Goal: Task Accomplishment & Management: Use online tool/utility

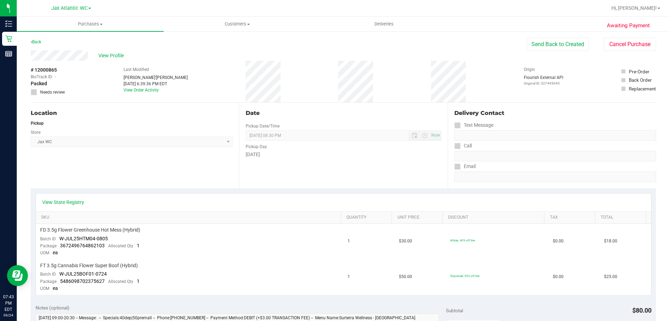
scroll to position [35, 0]
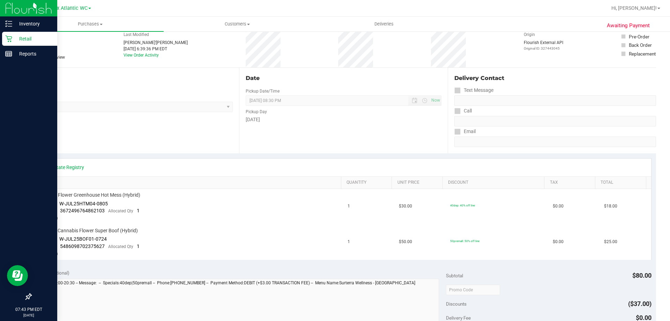
click at [13, 39] on p "Retail" at bounding box center [33, 39] width 42 height 8
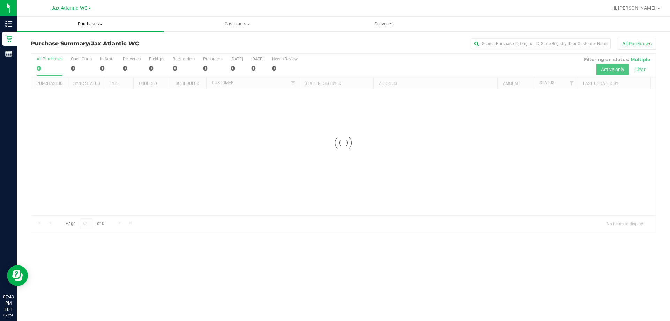
click at [89, 21] on uib-tab-heading "Purchases Summary of purchases Fulfillment All purchases" at bounding box center [90, 24] width 147 height 15
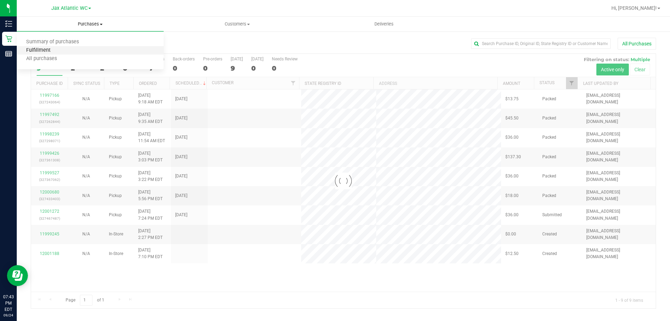
click at [52, 51] on span "Fulfillment" at bounding box center [38, 50] width 43 height 6
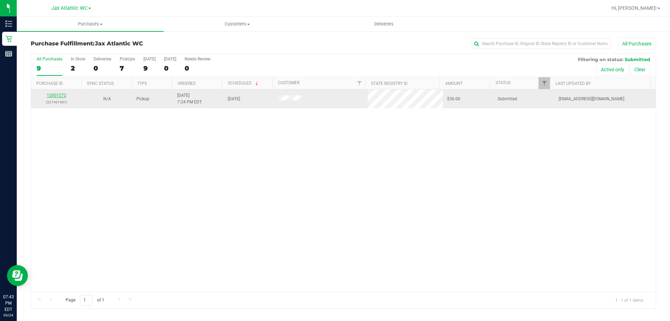
click at [52, 93] on link "12001272" at bounding box center [57, 95] width 20 height 5
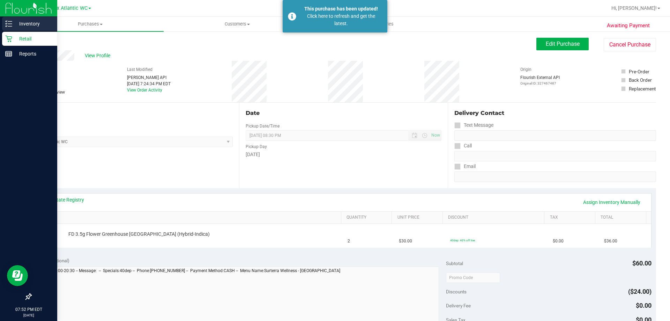
click at [8, 22] on icon at bounding box center [8, 23] width 7 height 7
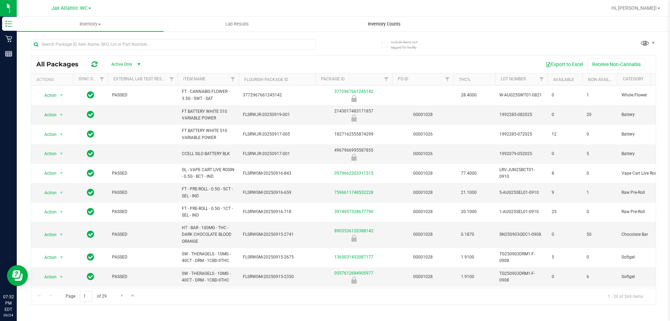
click at [386, 24] on span "Inventory Counts" at bounding box center [384, 24] width 52 height 6
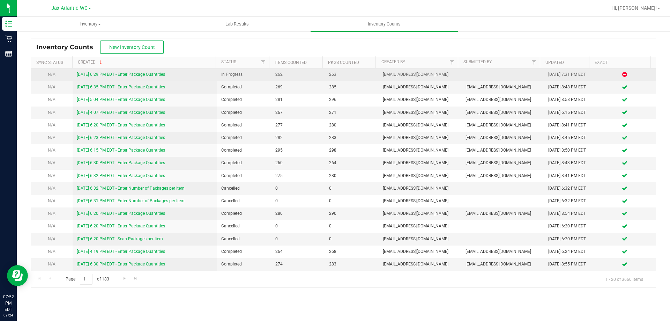
click at [142, 74] on link "[DATE] 6:29 PM EDT - Enter Package Quantities" at bounding box center [121, 74] width 88 height 5
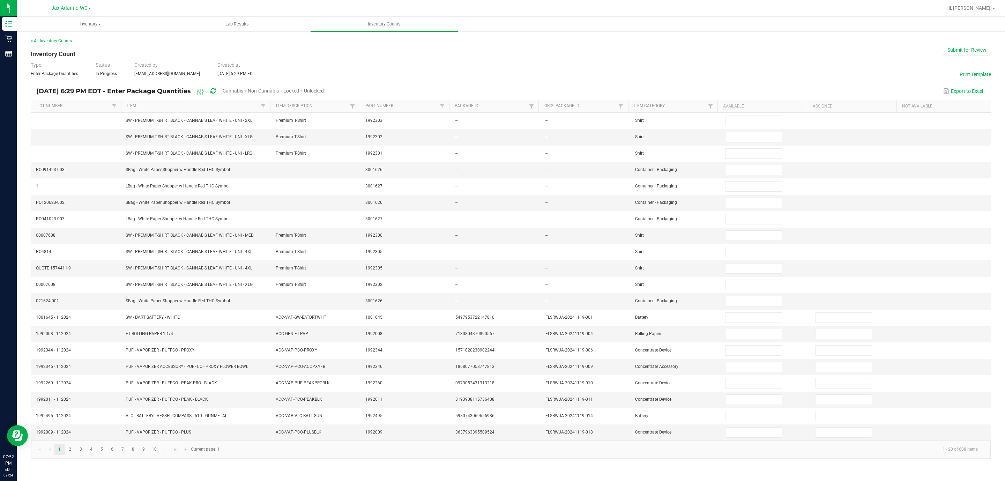
click at [243, 88] on span "Cannabis" at bounding box center [233, 91] width 21 height 6
type input "7"
type input "0"
type input "1"
type input "0"
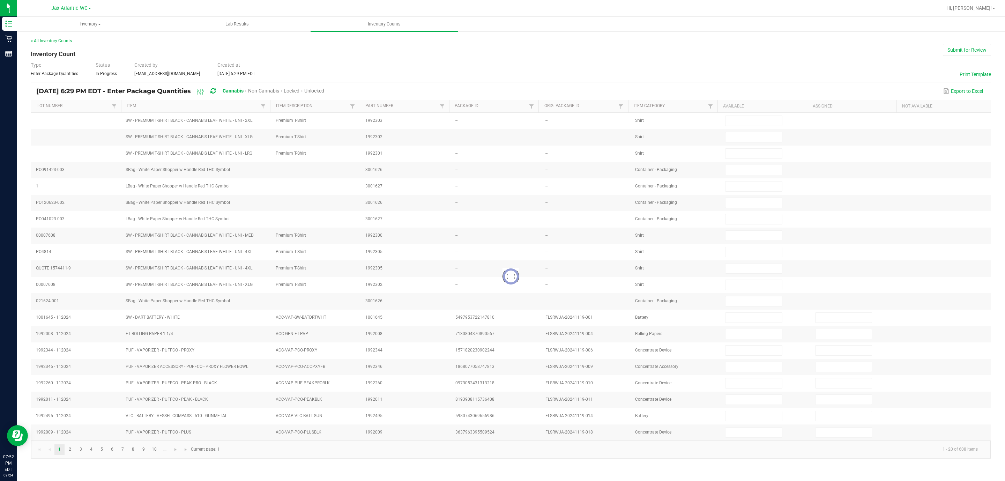
type input "11"
type input "0"
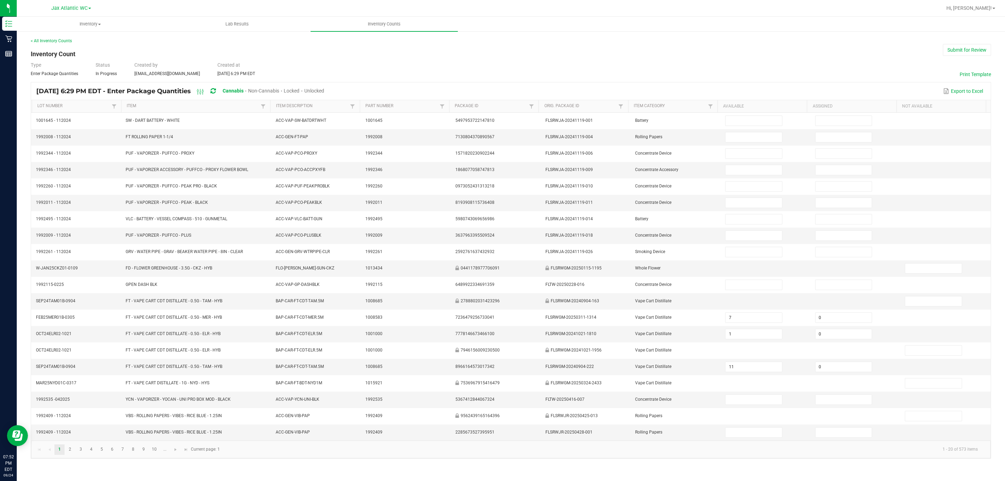
click at [324, 91] on span "Unlocked" at bounding box center [314, 91] width 20 height 6
type input "7"
type input "11"
type input "3"
type input "0"
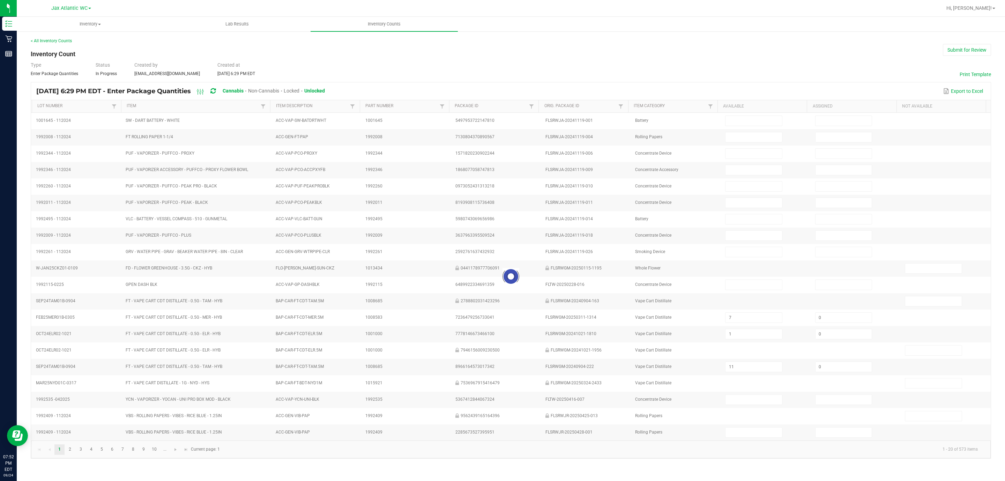
type input "2"
type input "0"
click at [292, 108] on link "Item Description" at bounding box center [312, 106] width 73 height 6
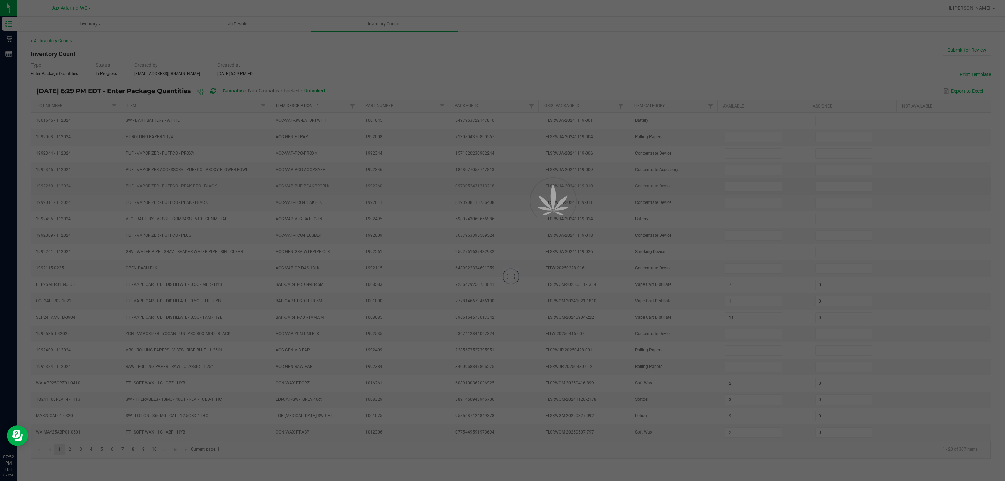
type input "8"
type input "32"
type input "33"
type input "39"
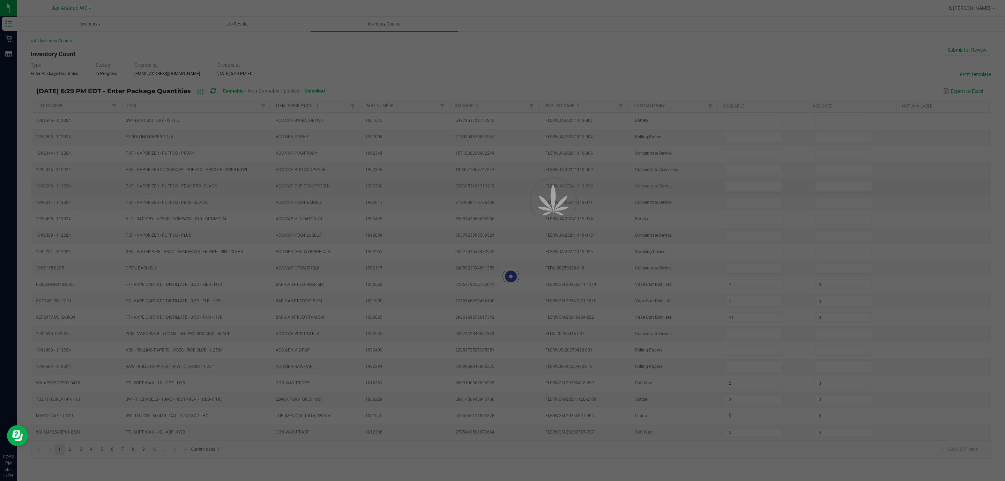
type input "0"
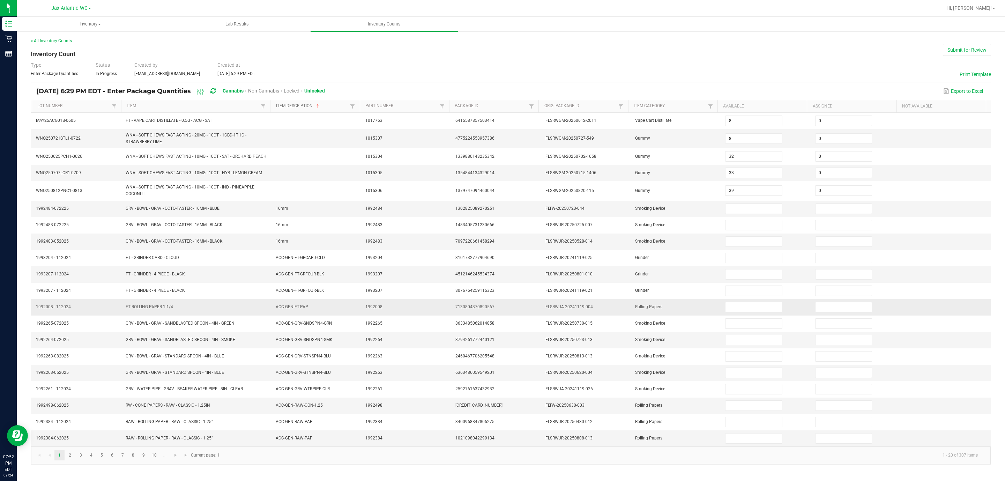
scroll to position [3, 0]
click at [176, 320] on span "Go to the next page" at bounding box center [176, 455] width 6 height 6
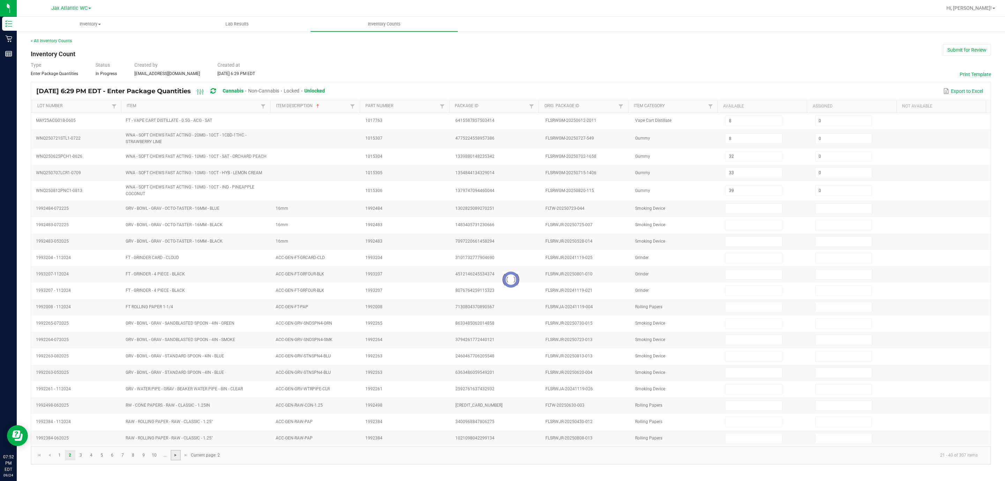
type input "4"
type input "0"
type input "7"
type input "0"
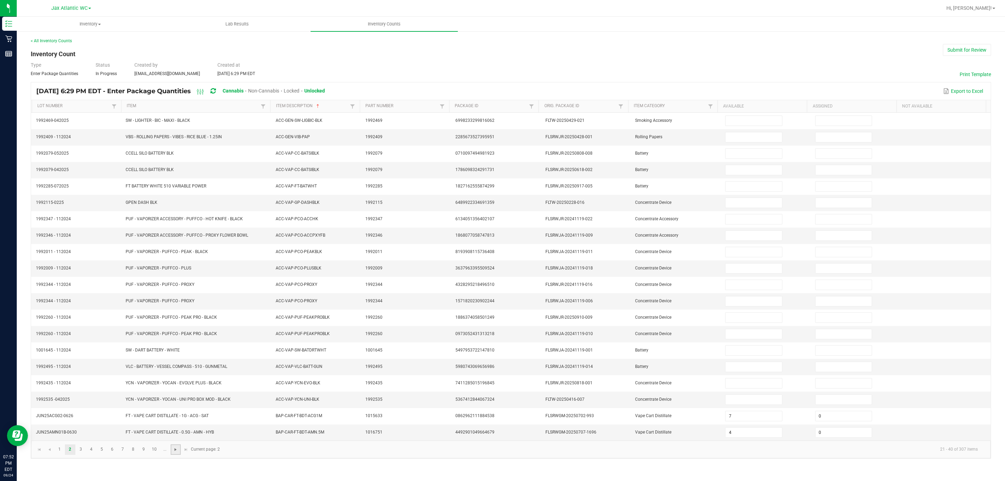
click at [176, 320] on link at bounding box center [176, 449] width 10 height 10
type input "3"
type input "11"
type input "7"
type input "4"
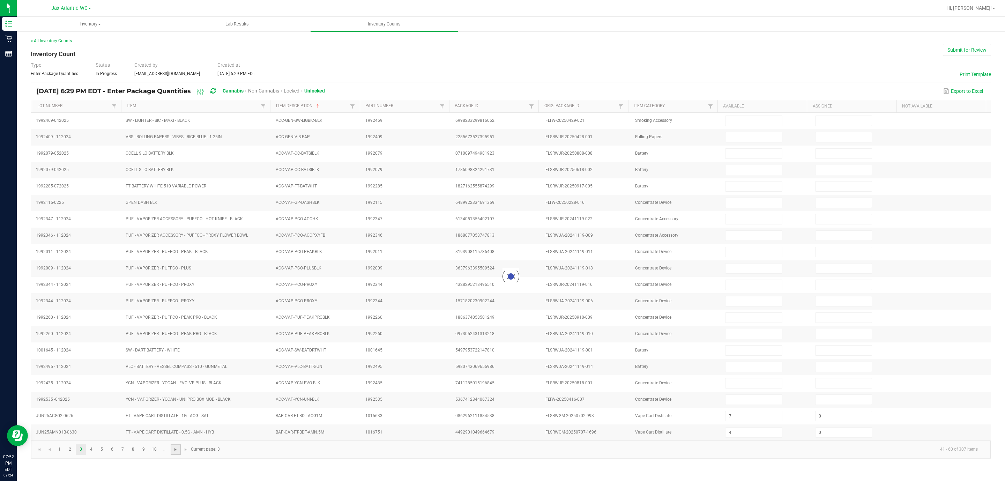
type input "3"
type input "4"
type input "11"
type input "7"
type input "1"
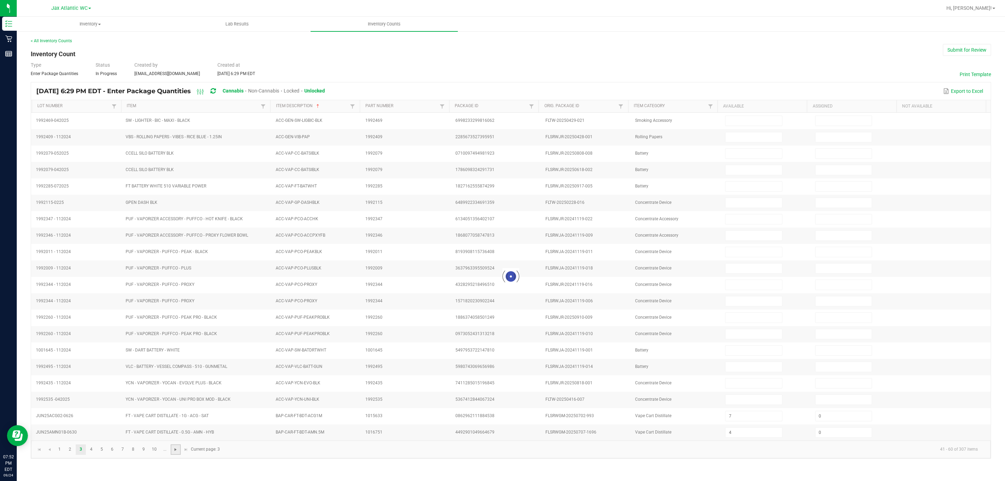
type input "2"
type input "9"
type input "0"
type input "2"
type input "0"
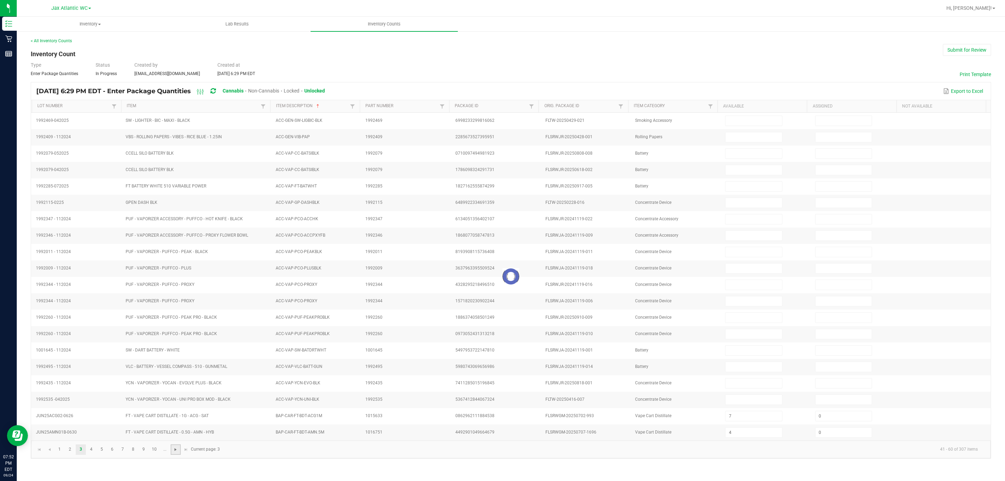
type input "3"
type input "0"
type input "10"
type input "0"
type input "8"
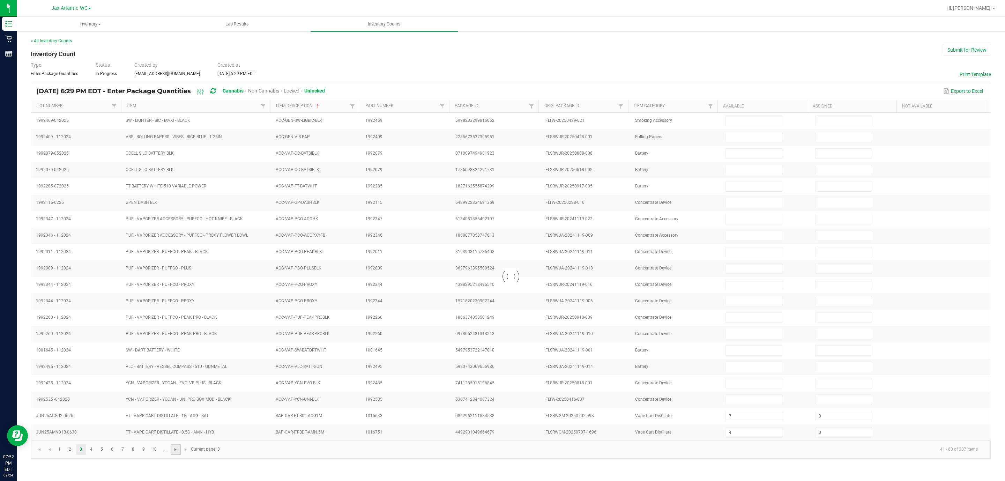
type input "0"
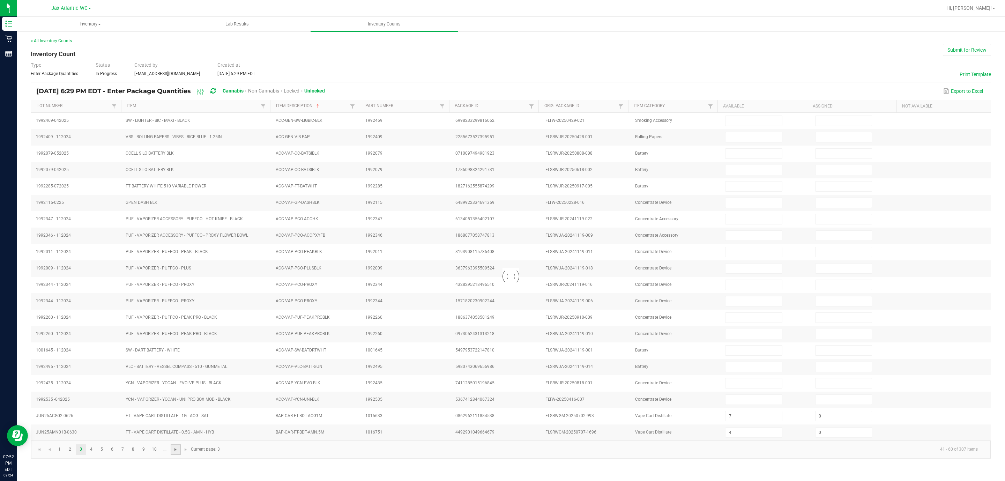
type input "0"
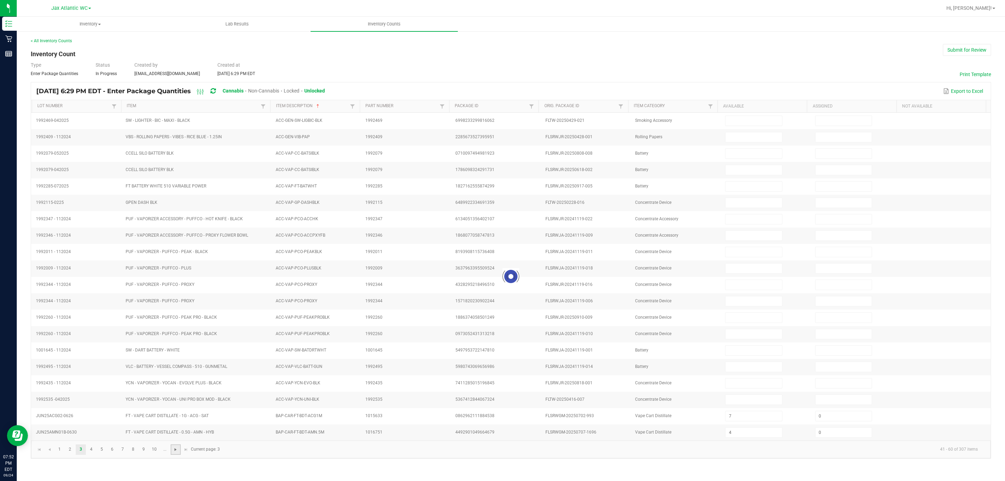
type input "5"
type input "0"
type input "4"
type input "0"
type input "9"
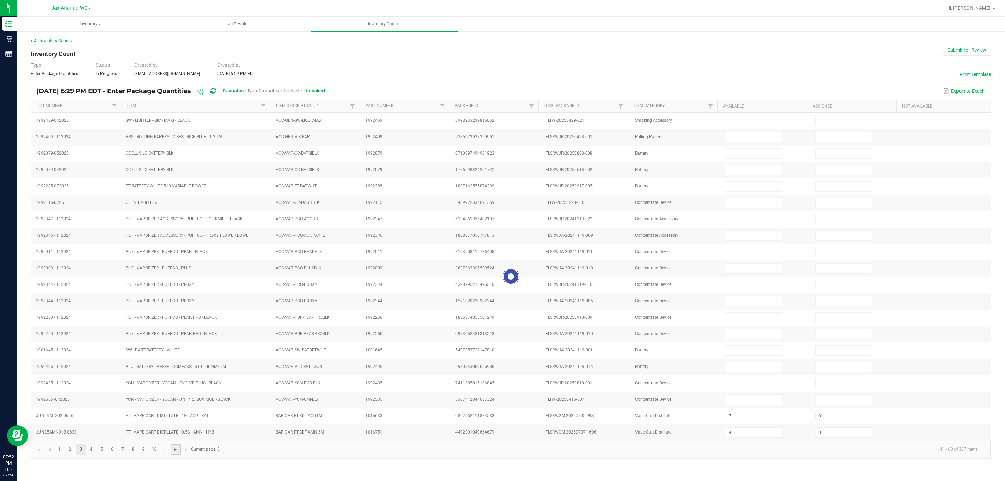
type input "0"
type input "3"
type input "0"
type input "2"
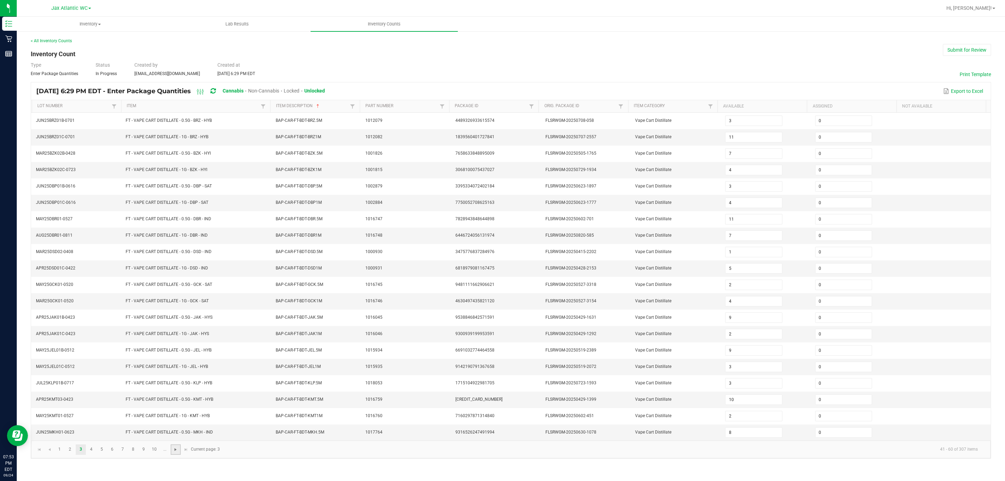
click at [176, 320] on link at bounding box center [176, 449] width 10 height 10
type input "10"
type input "9"
type input "5"
type input "9"
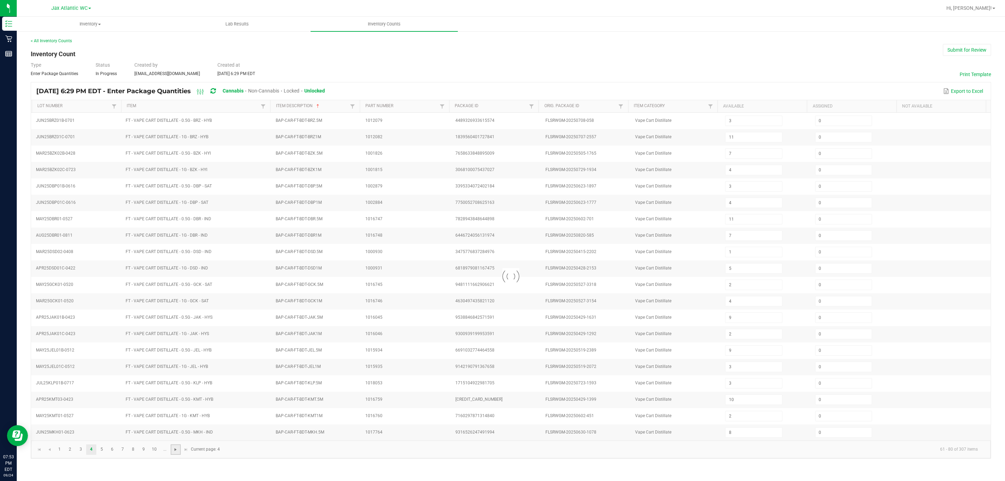
type input "7"
type input "10"
type input "2"
type input "8"
type input "2"
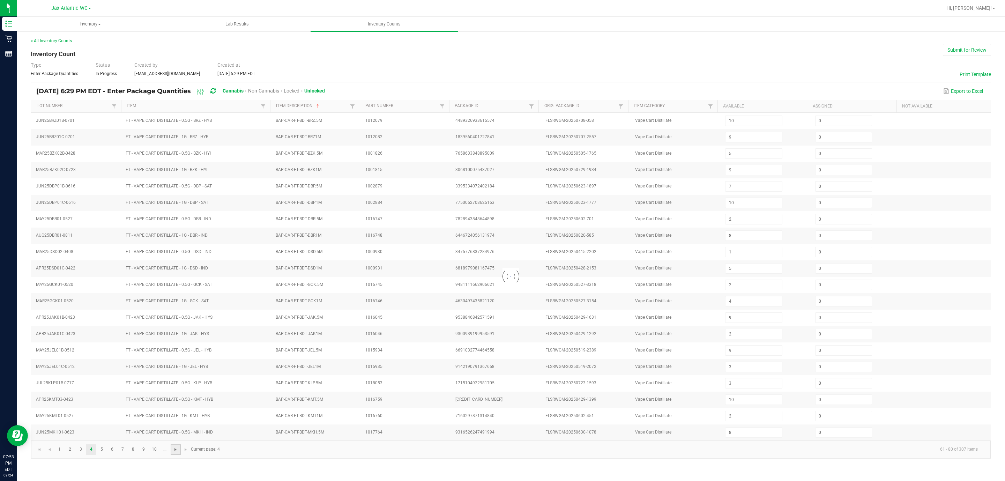
type input "4"
type input "11"
type input "1"
type input "4"
type input "3"
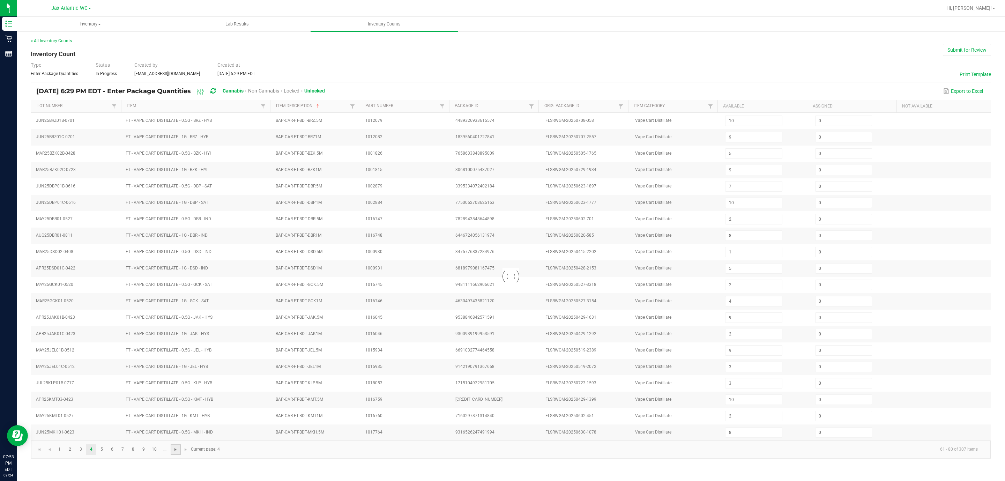
type input "10"
type input "8"
type input "2"
type input "7"
type input "11"
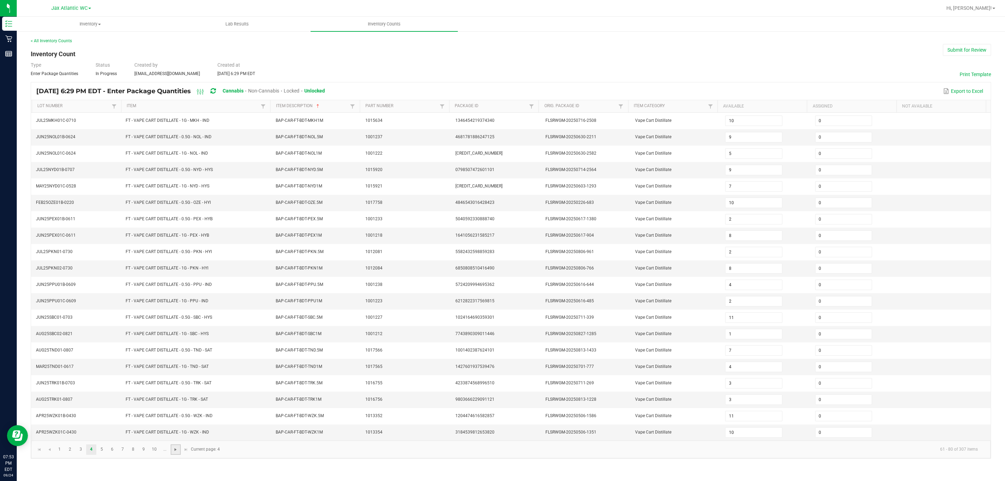
click at [176, 320] on link at bounding box center [176, 449] width 10 height 10
type input "3"
type input "1"
type input "2"
type input "12"
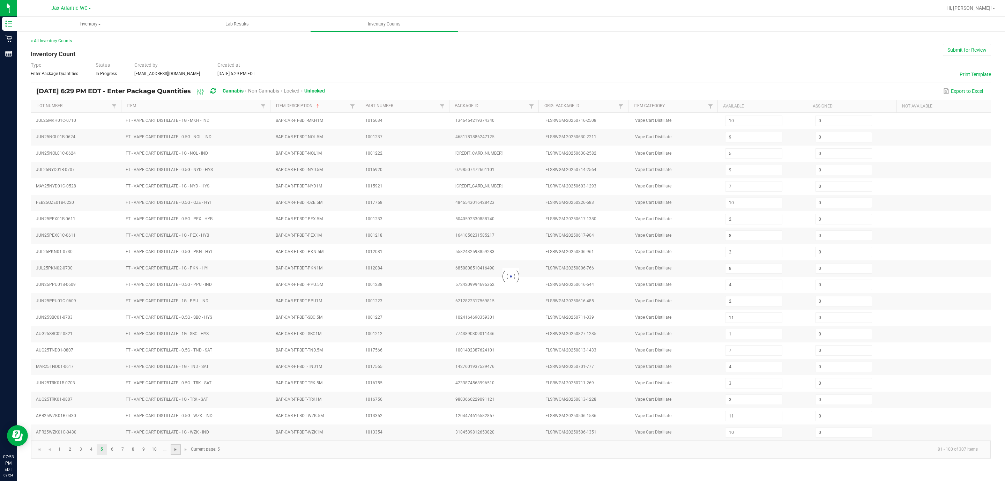
type input "9"
type input "7"
type input "3"
type input "5"
type input "10"
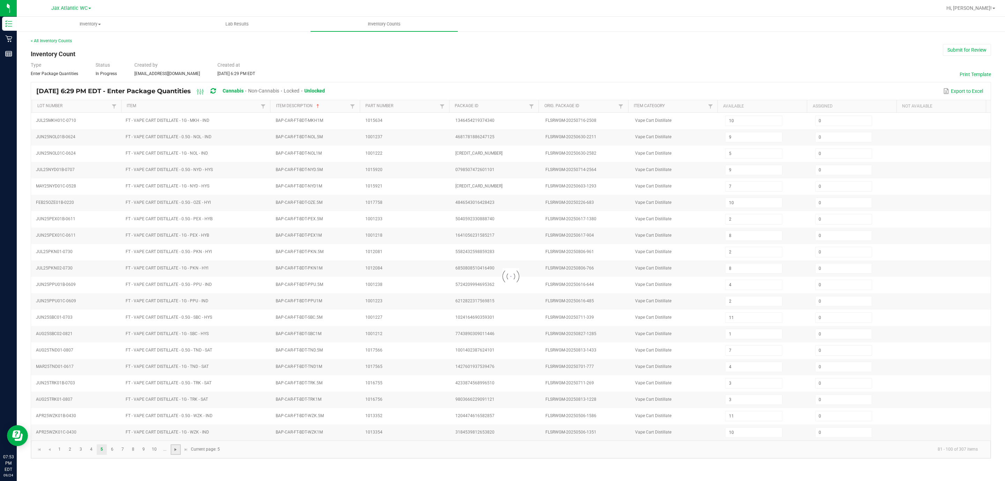
type input "6"
type input "8"
type input "11"
type input "1"
type input "12"
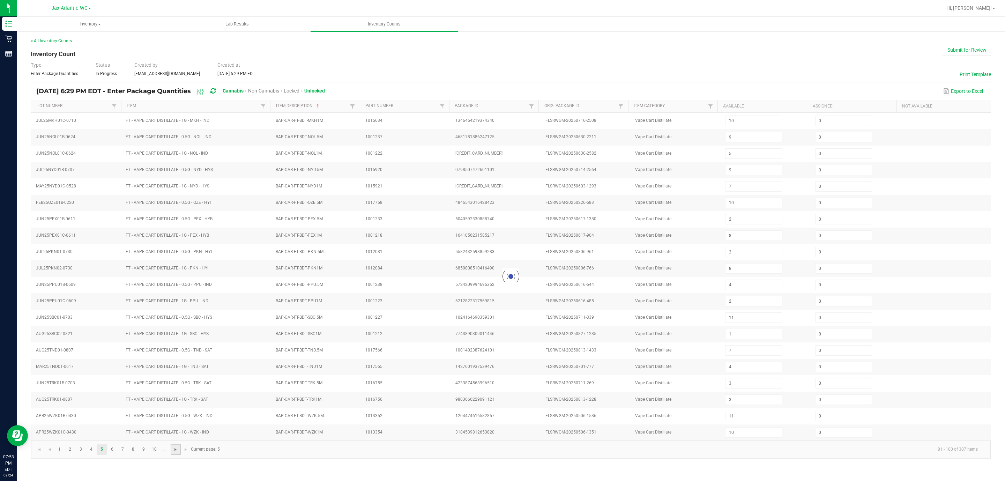
type input "5"
type input "8"
type input "7"
type input "1"
click at [176, 320] on link at bounding box center [176, 449] width 10 height 10
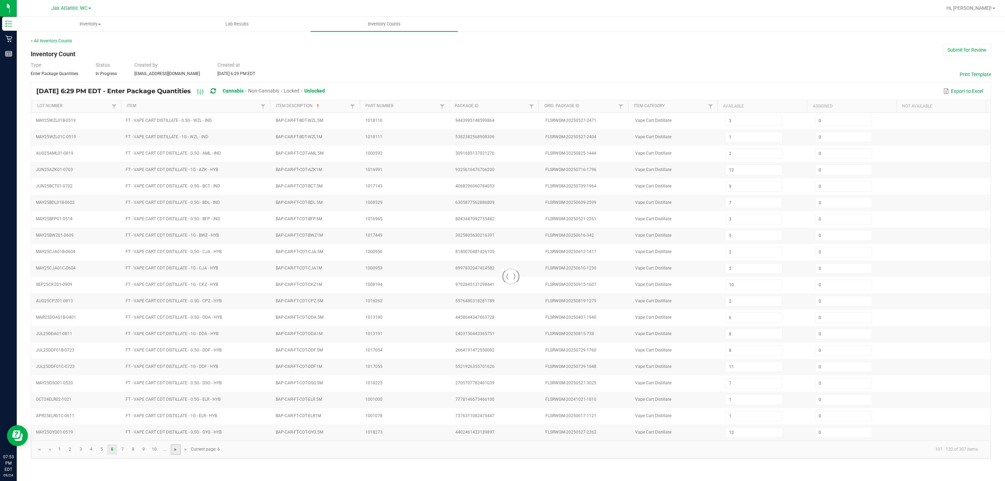
type input "2"
type input "11"
type input "7"
type input "2"
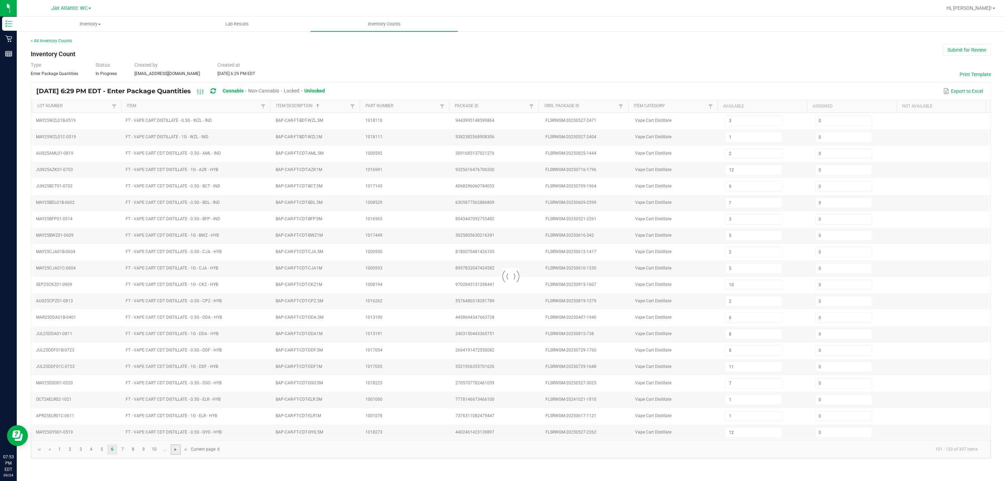
type input "2"
type input "12"
type input "3"
type input "8"
type input "2"
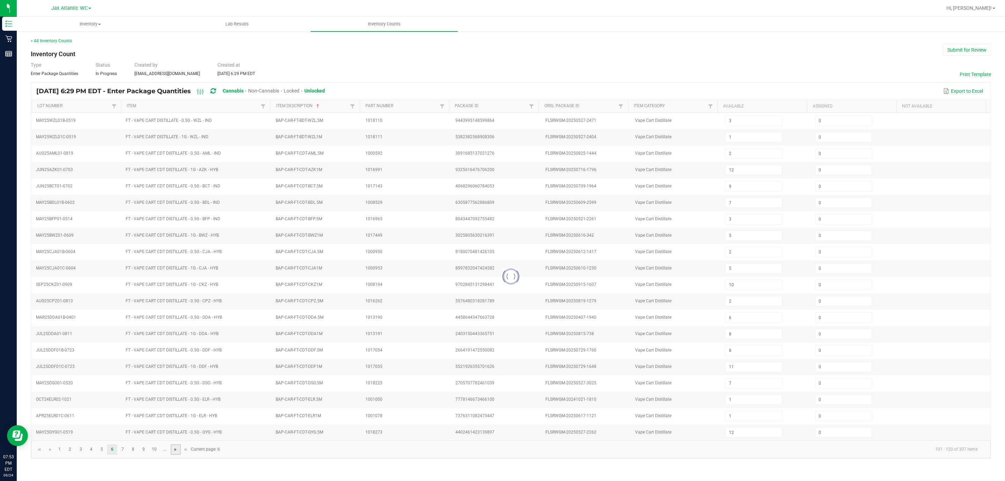
type input "6"
type input "3"
type input "11"
type input "3"
type input "7"
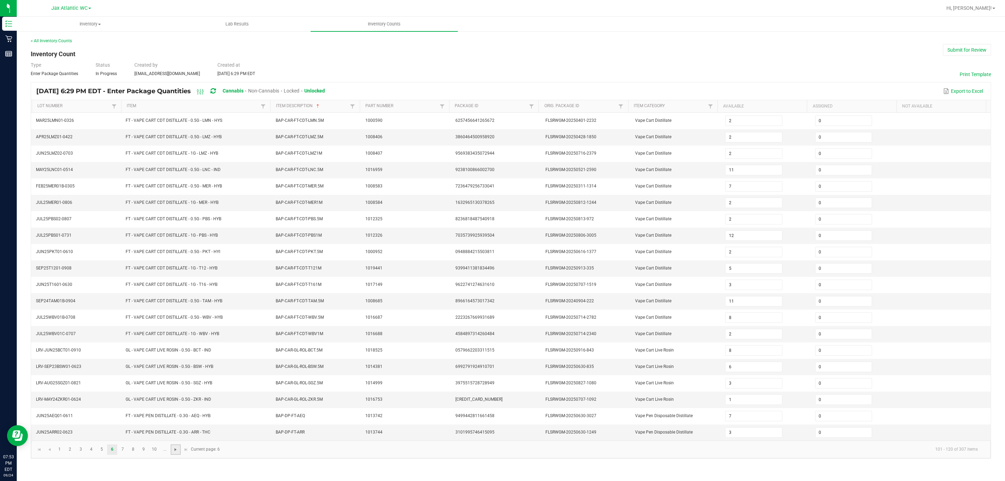
click at [176, 320] on link at bounding box center [176, 449] width 10 height 10
type input "15"
type input "12"
type input "10"
type input "3"
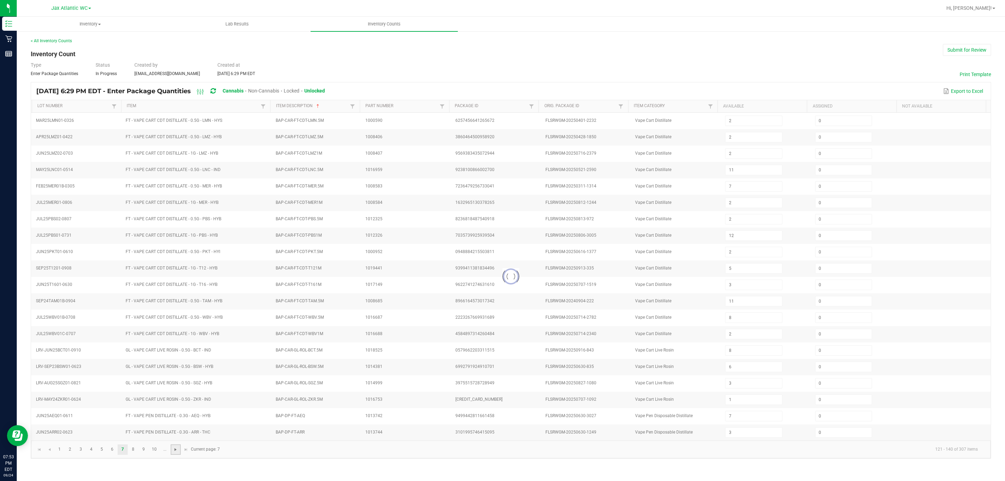
type input "14"
type input "9"
type input "17"
type input "6"
type input "14"
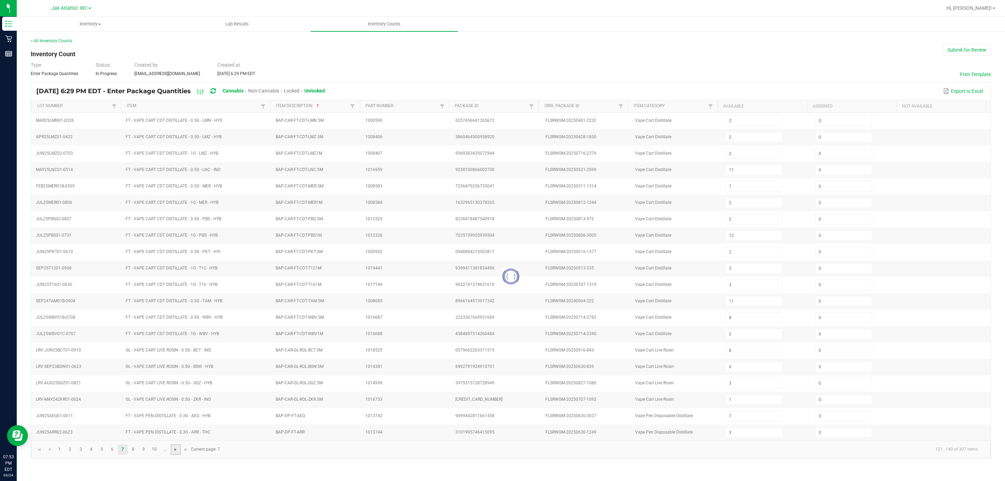
type input "2"
type input "7"
type input "1"
type input "4"
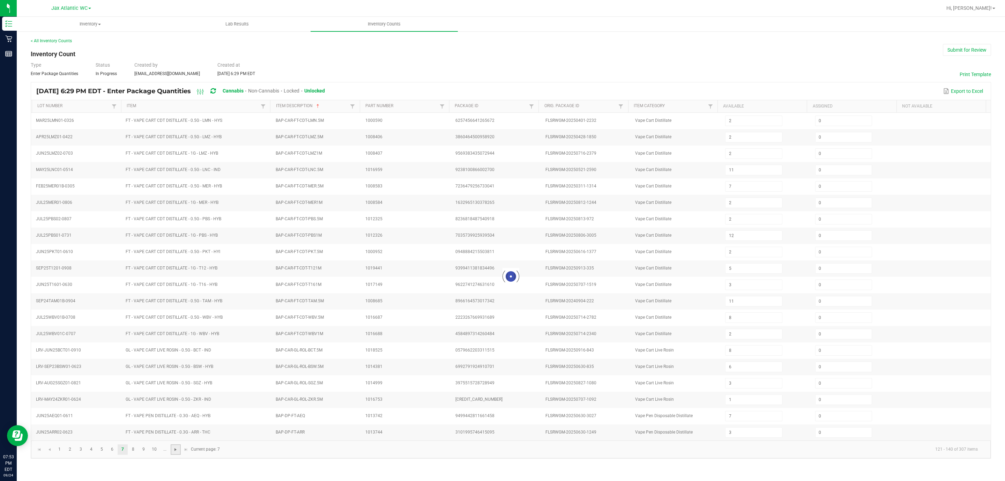
type input "3"
type input "2"
type input "6"
type input "10"
type input "2"
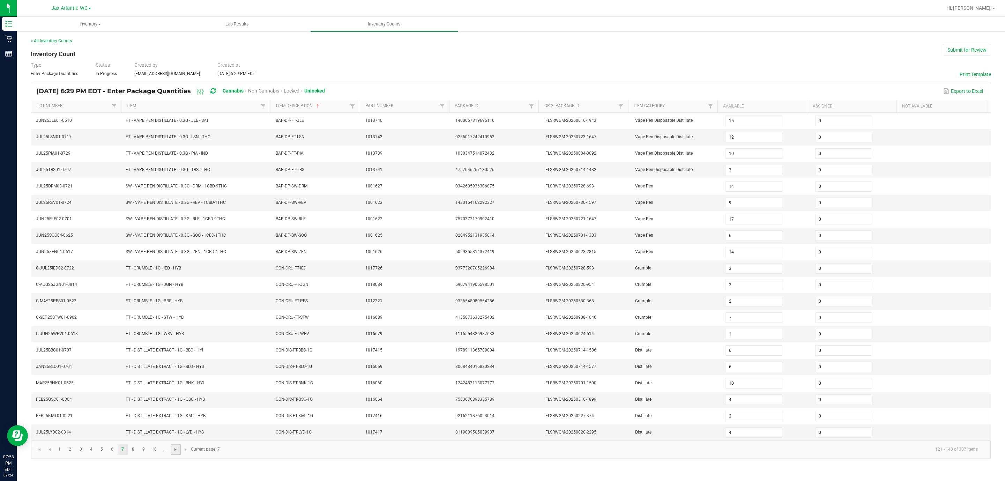
click at [176, 320] on link at bounding box center [176, 449] width 10 height 10
type input "6"
type input "7"
type input "2"
type input "7"
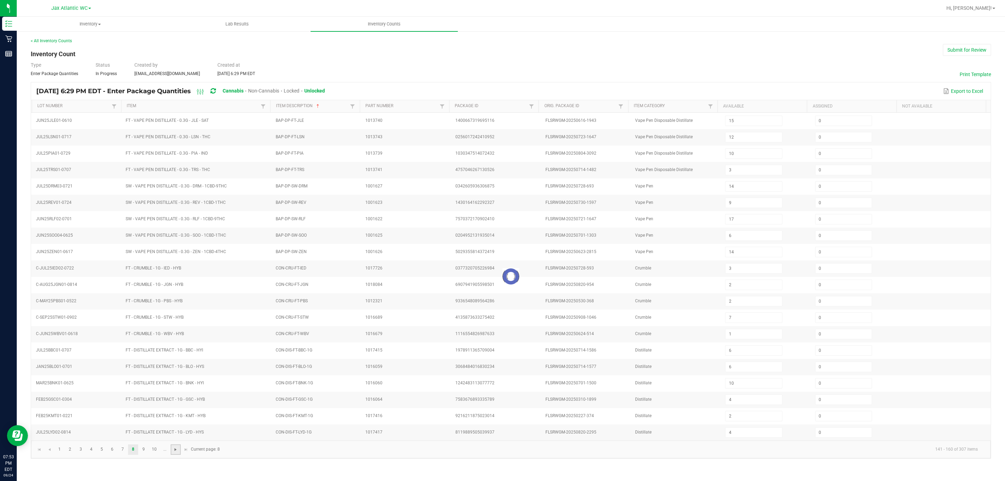
type input "3"
type input "11"
type input "6"
type input "11"
type input "9"
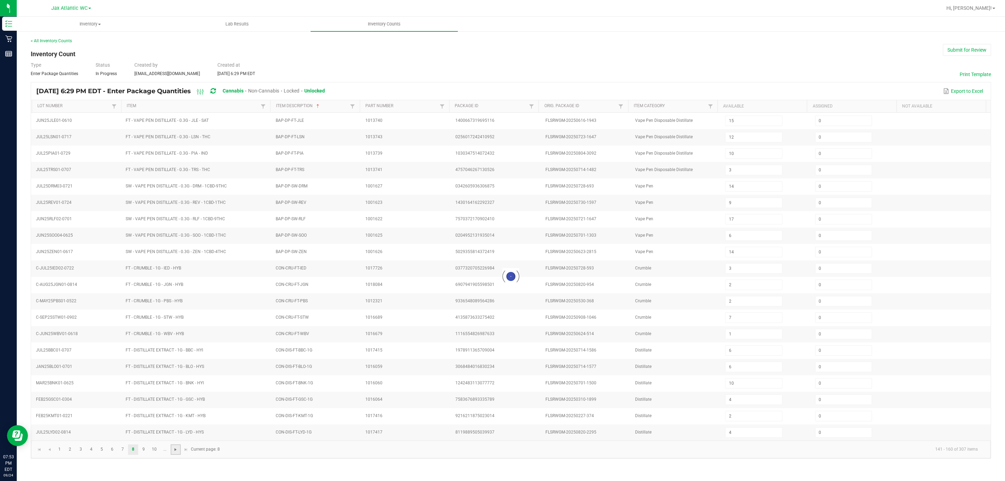
type input "1"
type input "8"
type input "5"
type input "8"
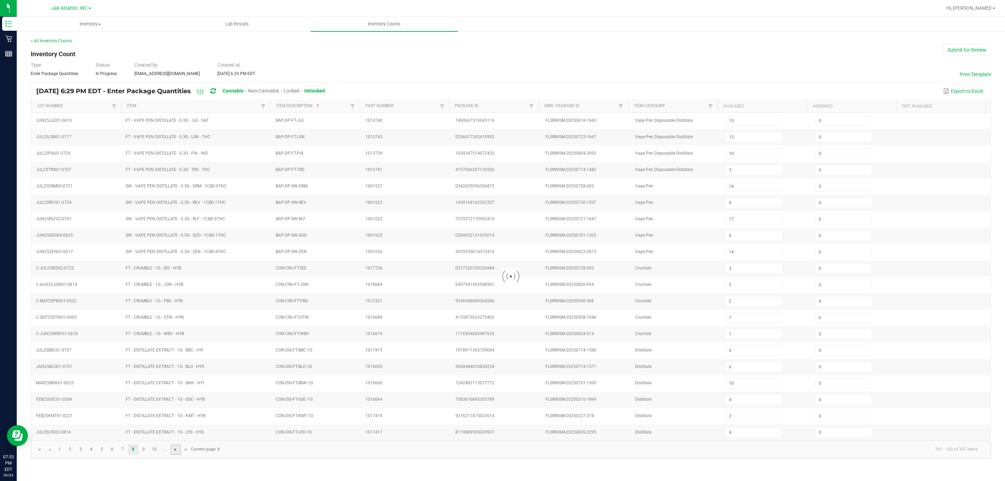
type input "1"
type input "3"
type input "2"
type input "7"
type input "3"
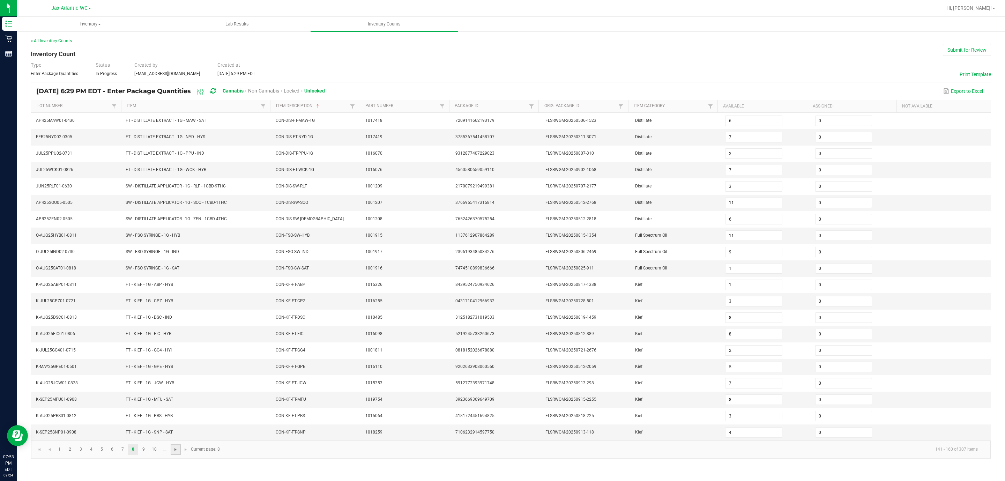
click at [176, 320] on link at bounding box center [176, 449] width 10 height 10
type input "7"
type input "6"
type input "7"
type input "2"
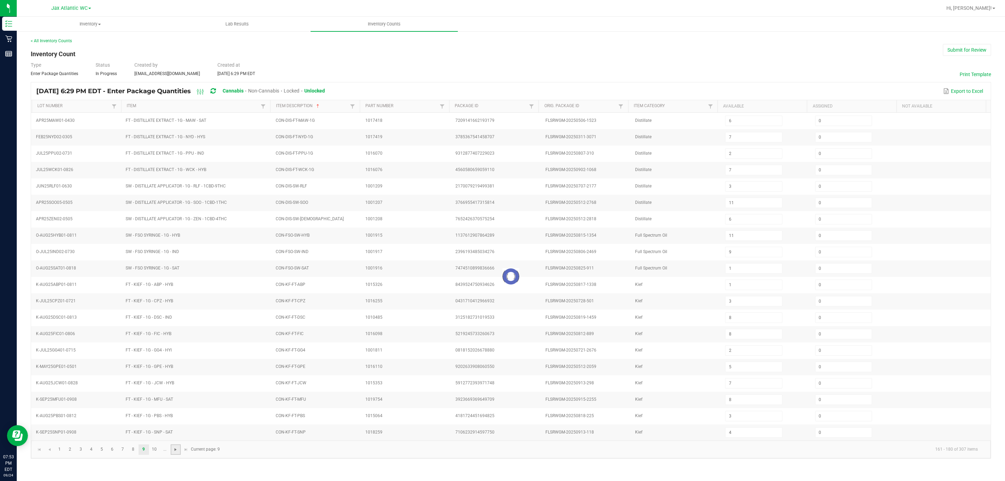
type input "5"
type input "7"
type input "2"
type input "4"
type input "3"
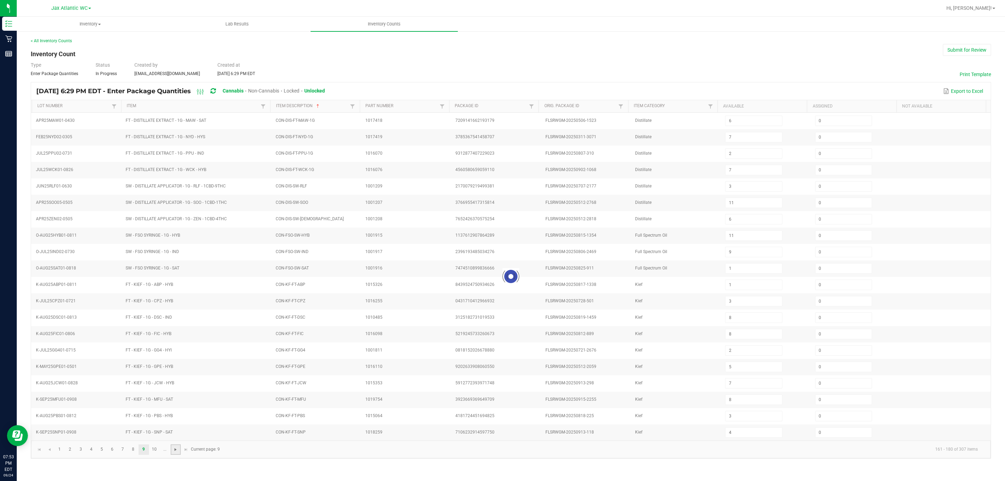
type input "6"
type input "7"
type input "2"
type input "3"
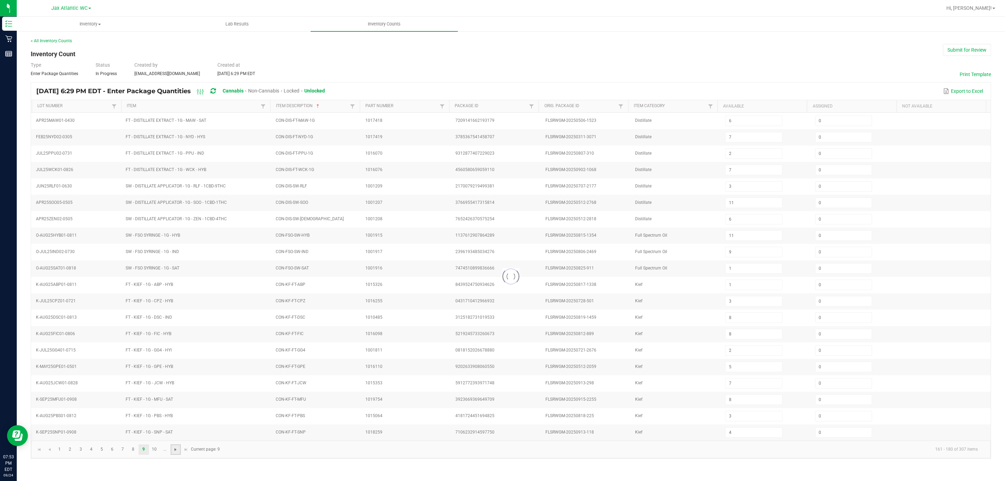
type input "1"
type input "6"
type input "2"
click at [176, 320] on link at bounding box center [176, 449] width 10 height 10
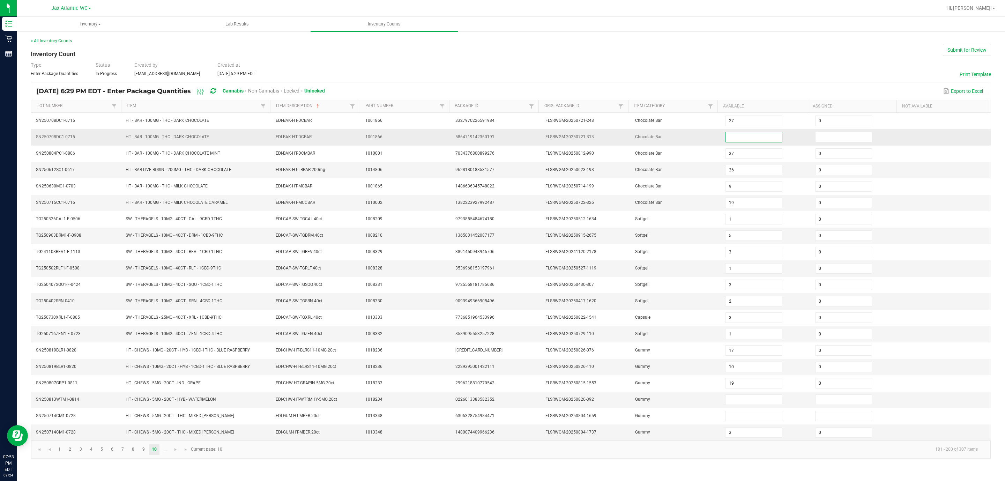
click at [669, 136] on input at bounding box center [753, 137] width 57 height 10
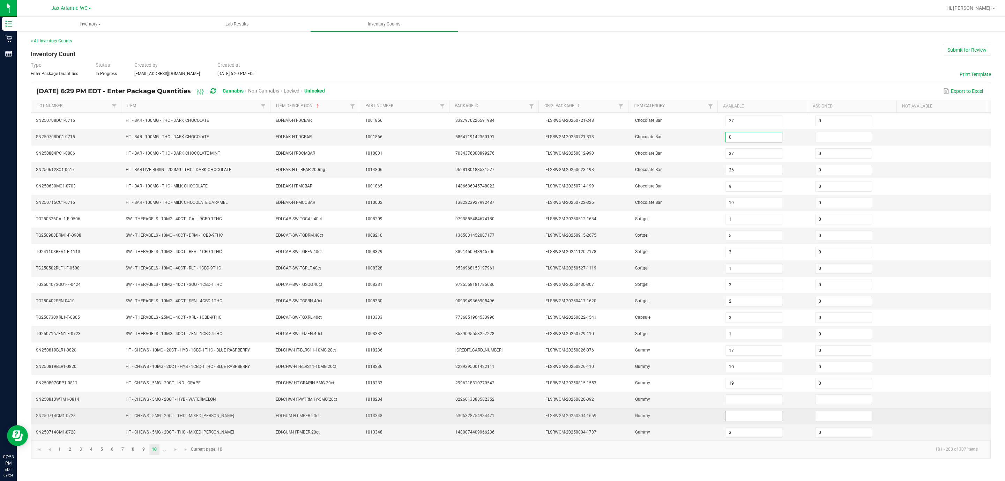
click at [669, 320] on input at bounding box center [753, 416] width 57 height 10
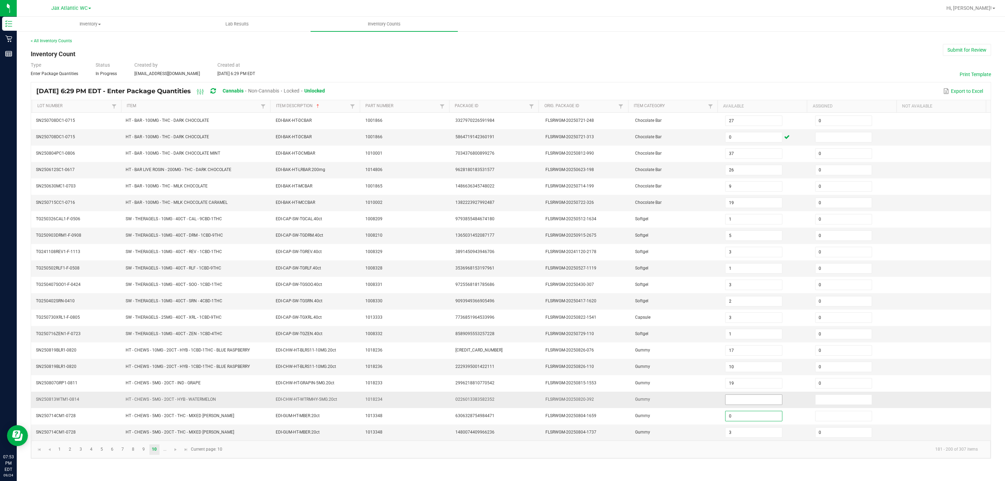
click at [669, 320] on input at bounding box center [753, 399] width 57 height 10
click at [271, 320] on kendo-pager-info "181 - 200 of 307 items" at bounding box center [604, 449] width 757 height 12
click at [175, 320] on span "Go to the next page" at bounding box center [176, 449] width 6 height 6
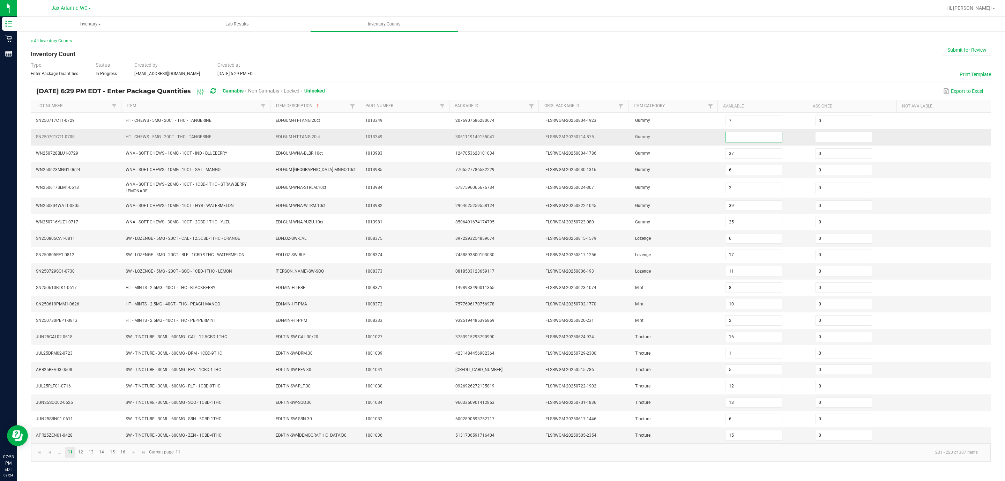
click at [669, 137] on input at bounding box center [753, 137] width 57 height 10
click at [130, 320] on link at bounding box center [133, 452] width 10 height 10
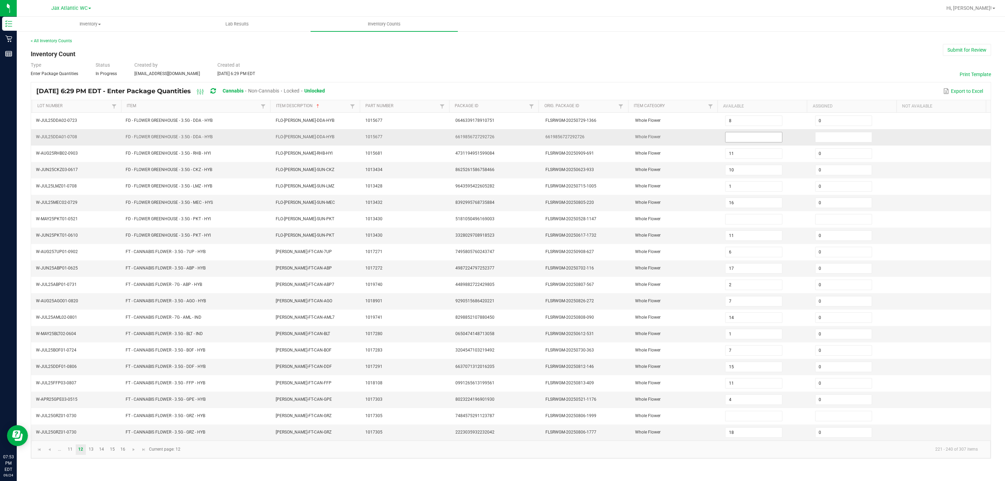
click at [669, 138] on input at bounding box center [753, 137] width 57 height 10
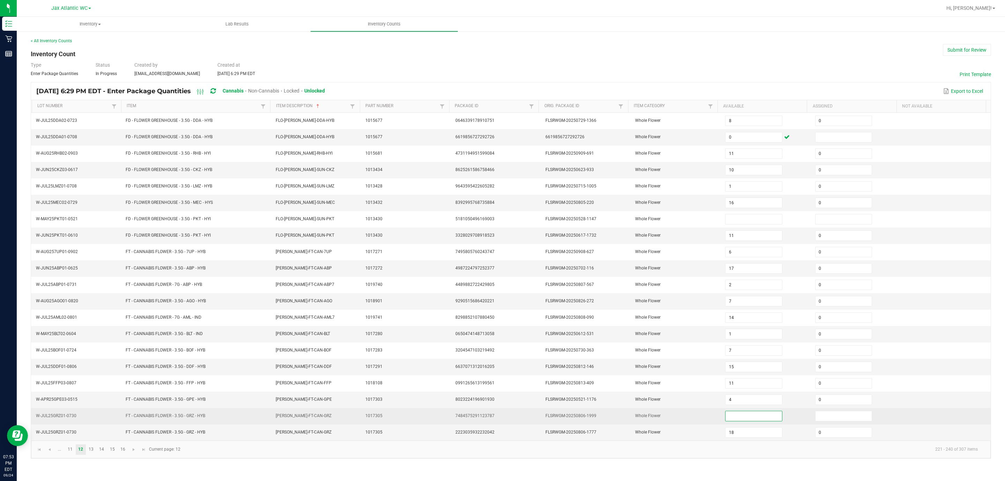
click at [669, 320] on input at bounding box center [753, 416] width 57 height 10
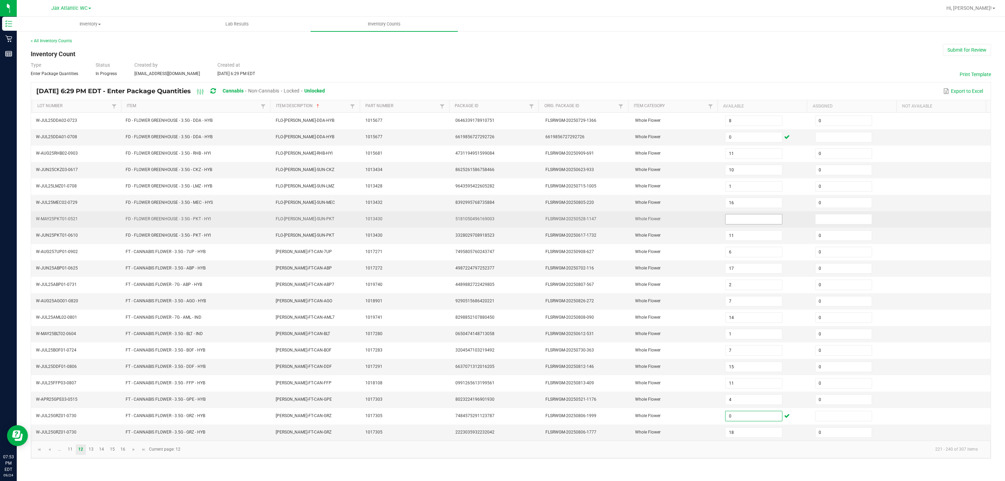
click at [669, 222] on input at bounding box center [753, 219] width 57 height 10
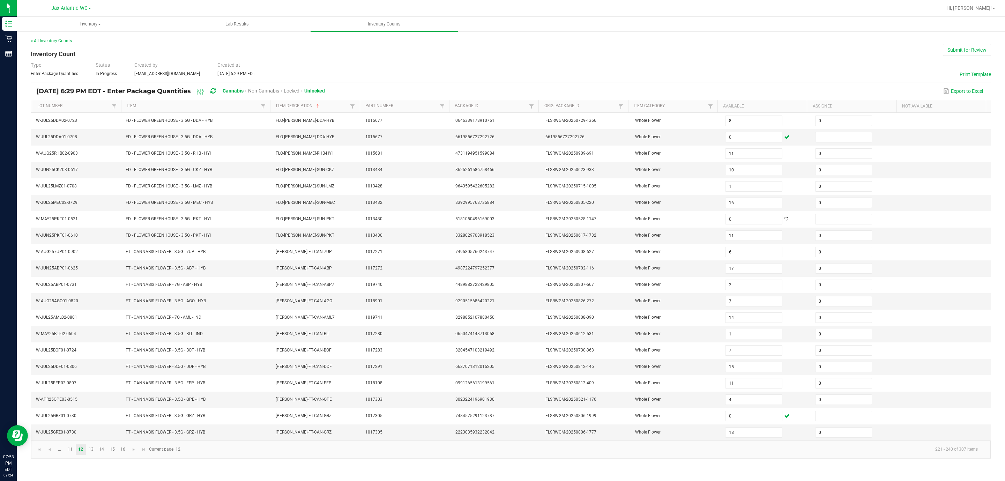
drag, startPoint x: 321, startPoint y: 459, endPoint x: 282, endPoint y: 459, distance: 38.7
click at [306, 320] on kendo-pager-info "221 - 240 of 307 items" at bounding box center [584, 449] width 798 height 12
click at [131, 320] on span "Go to the next page" at bounding box center [134, 449] width 6 height 6
click at [669, 320] on input at bounding box center [753, 432] width 57 height 10
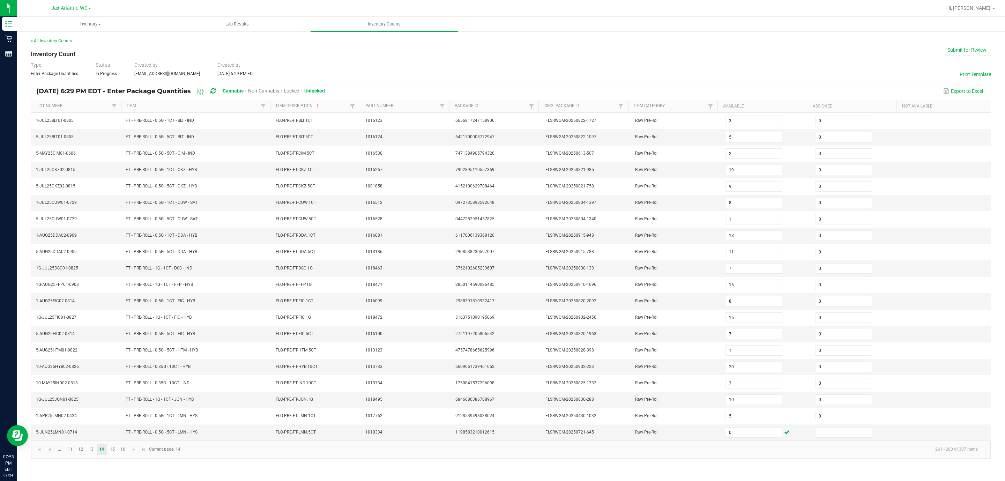
drag, startPoint x: 362, startPoint y: 464, endPoint x: 215, endPoint y: 460, distance: 147.6
click at [361, 320] on kendo-pager-info "261 - 280 of 307 items" at bounding box center [584, 449] width 798 height 12
click at [133, 320] on span "Go to the next page" at bounding box center [134, 449] width 6 height 6
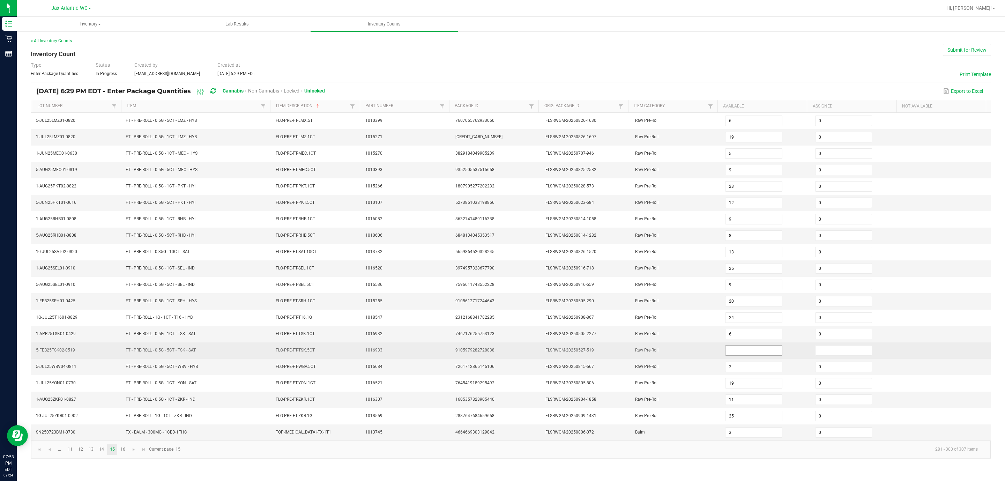
click at [669, 320] on input at bounding box center [753, 350] width 57 height 10
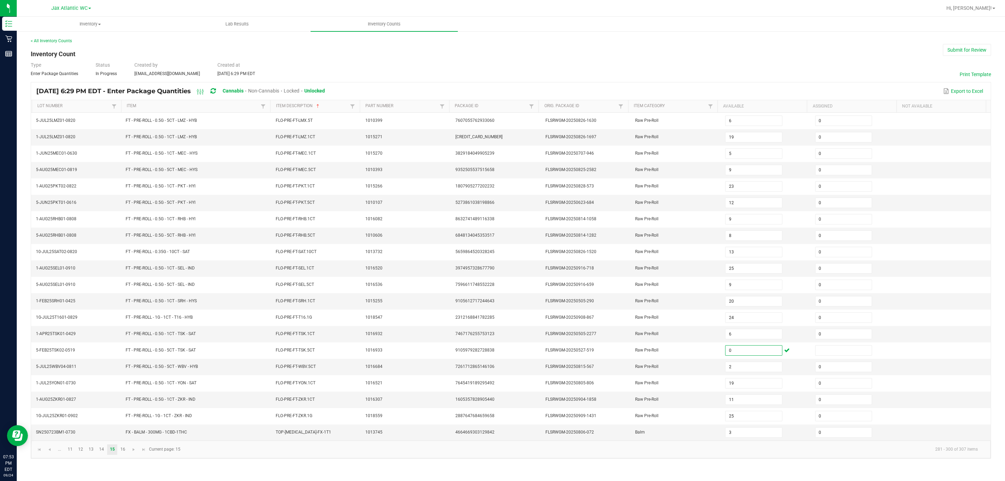
click at [313, 320] on kendo-pager-info "281 - 300 of 307 items" at bounding box center [584, 449] width 798 height 12
click at [133, 320] on span "Go to the next page" at bounding box center [134, 449] width 6 height 6
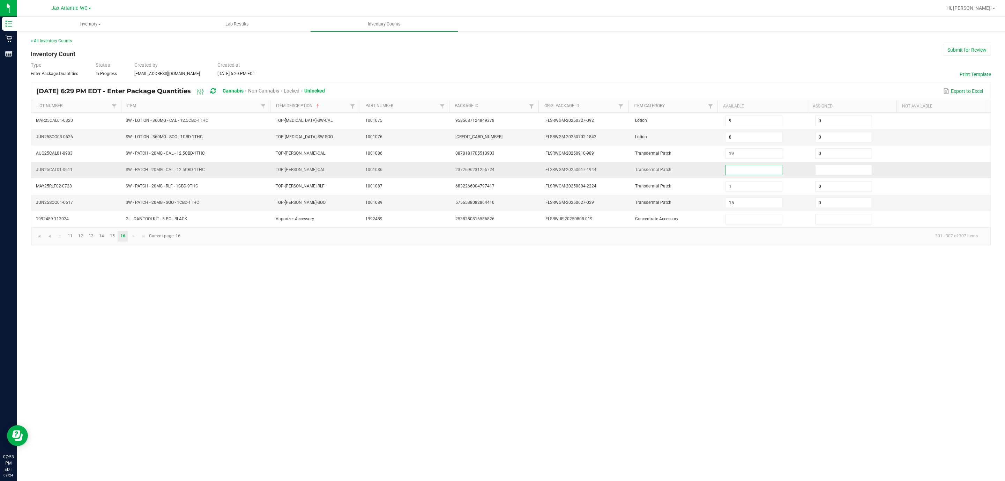
click at [669, 175] on input at bounding box center [753, 170] width 57 height 10
click at [669, 270] on div "Inventory All packages All inventory Waste log Lab Results Inventory Counts < A…" at bounding box center [511, 249] width 988 height 464
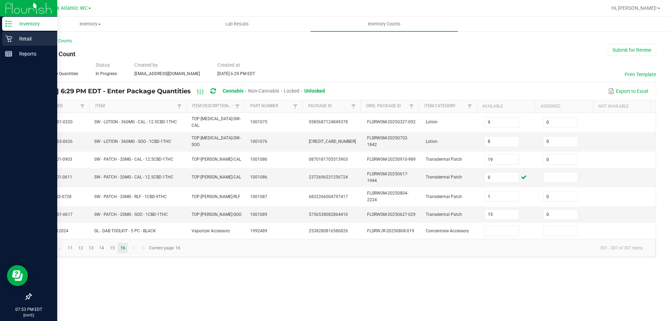
click at [11, 38] on icon at bounding box center [8, 39] width 7 height 7
